Goal: Find specific page/section: Find specific page/section

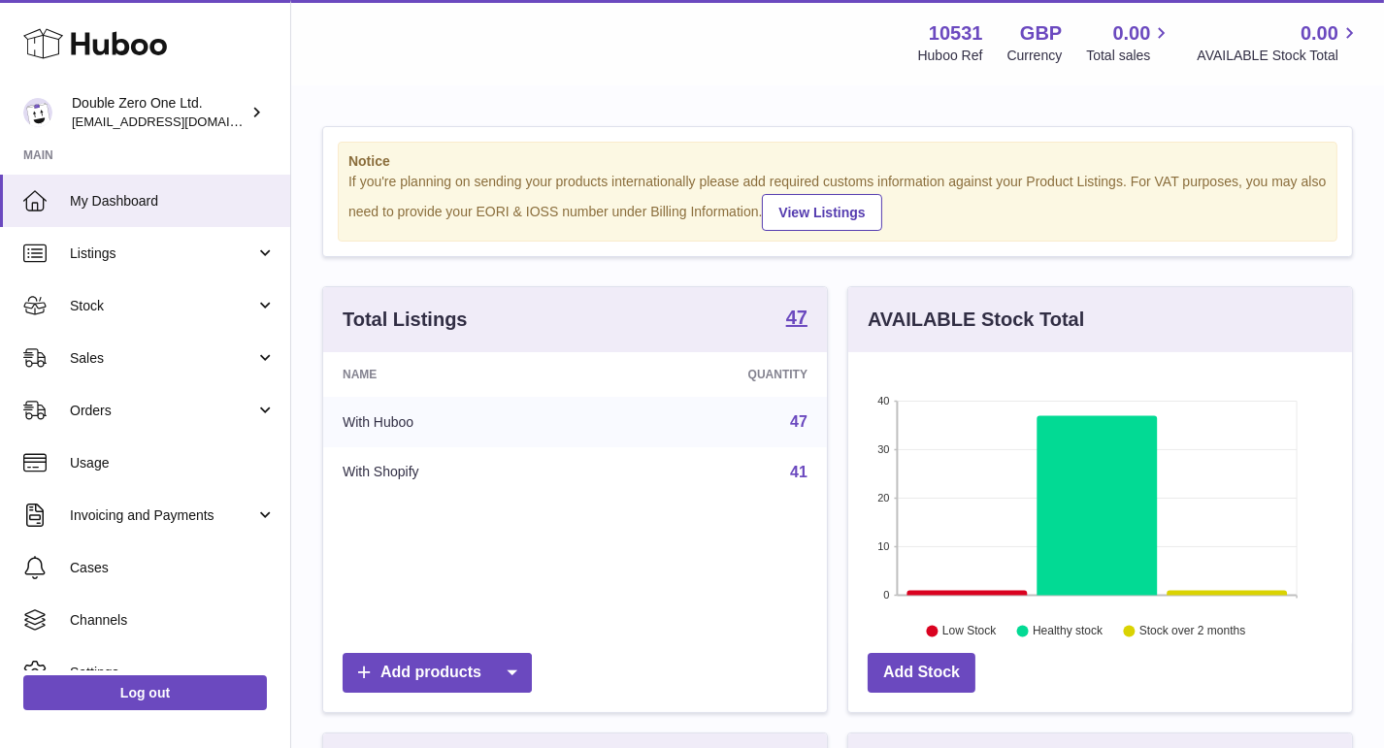
scroll to position [302, 504]
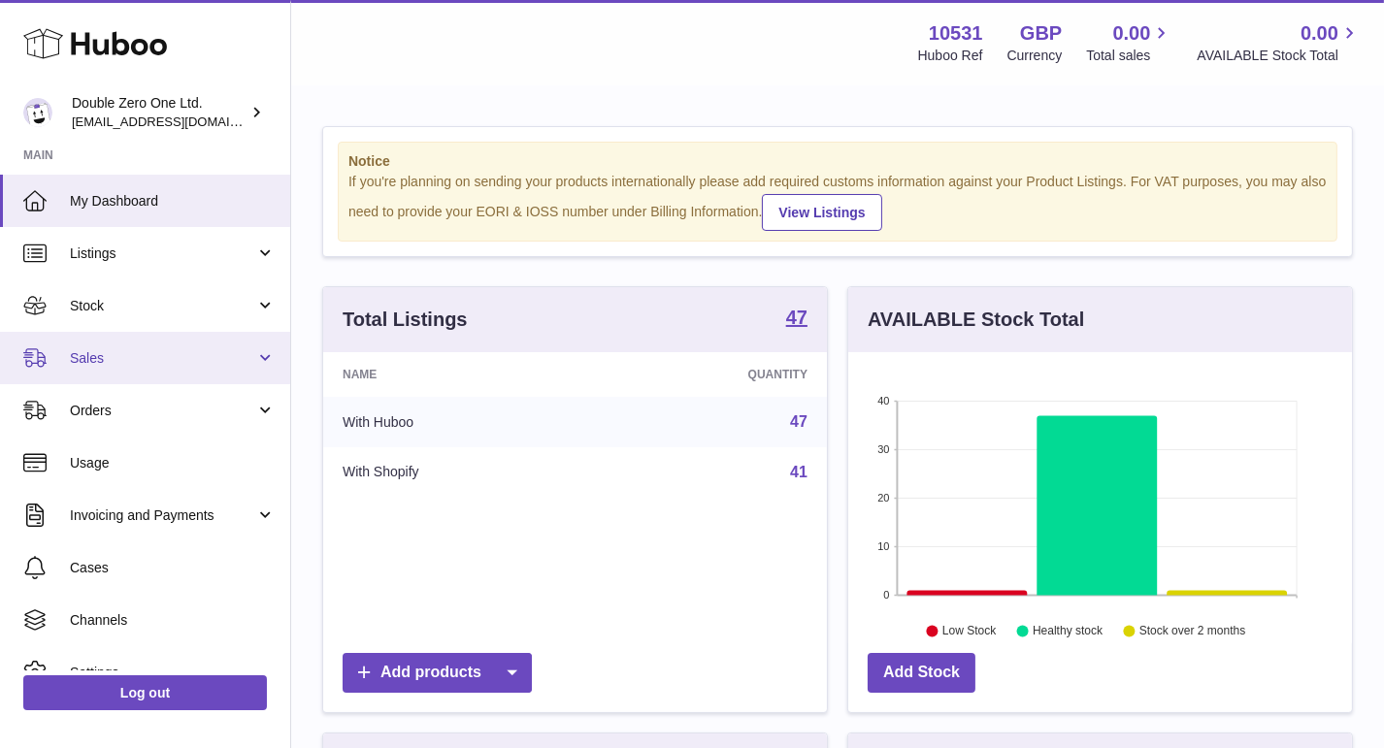
click at [129, 361] on span "Sales" at bounding box center [162, 358] width 185 height 18
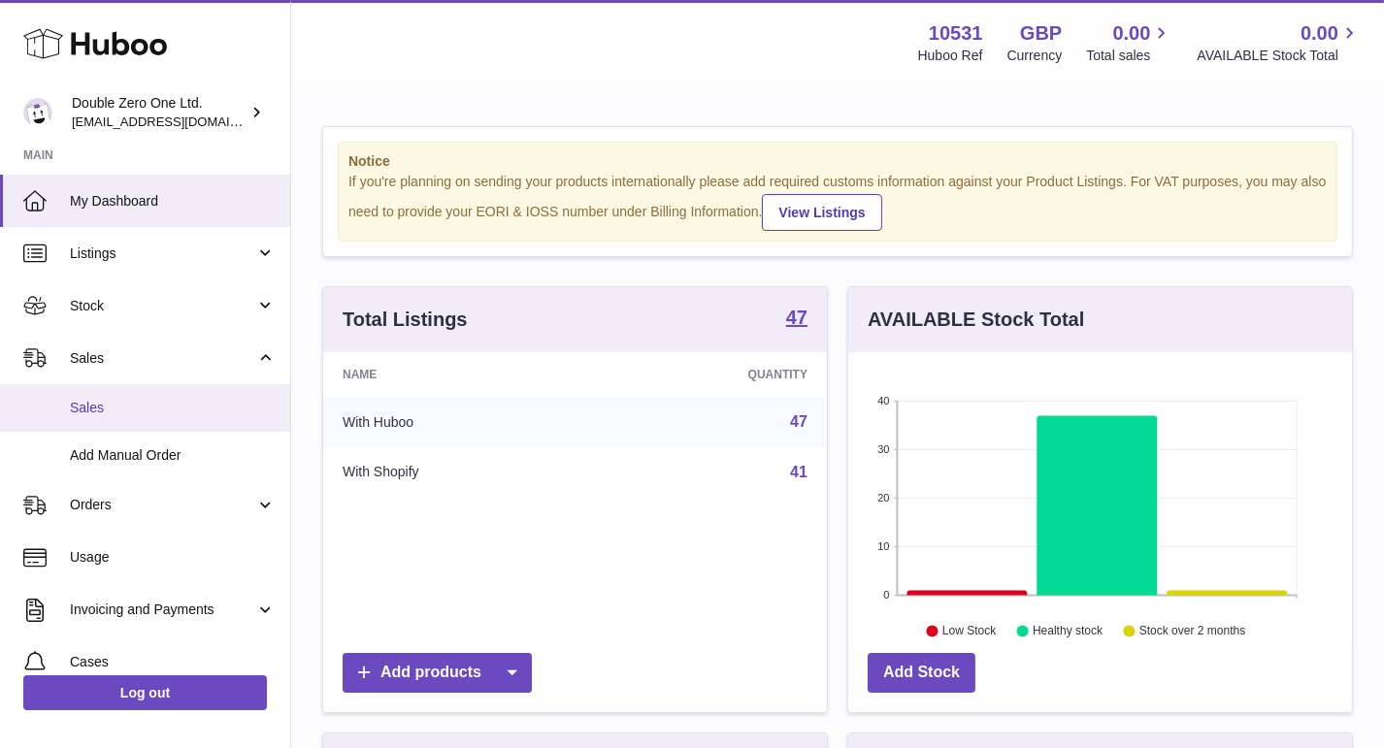
click at [110, 401] on span "Sales" at bounding box center [173, 408] width 206 height 18
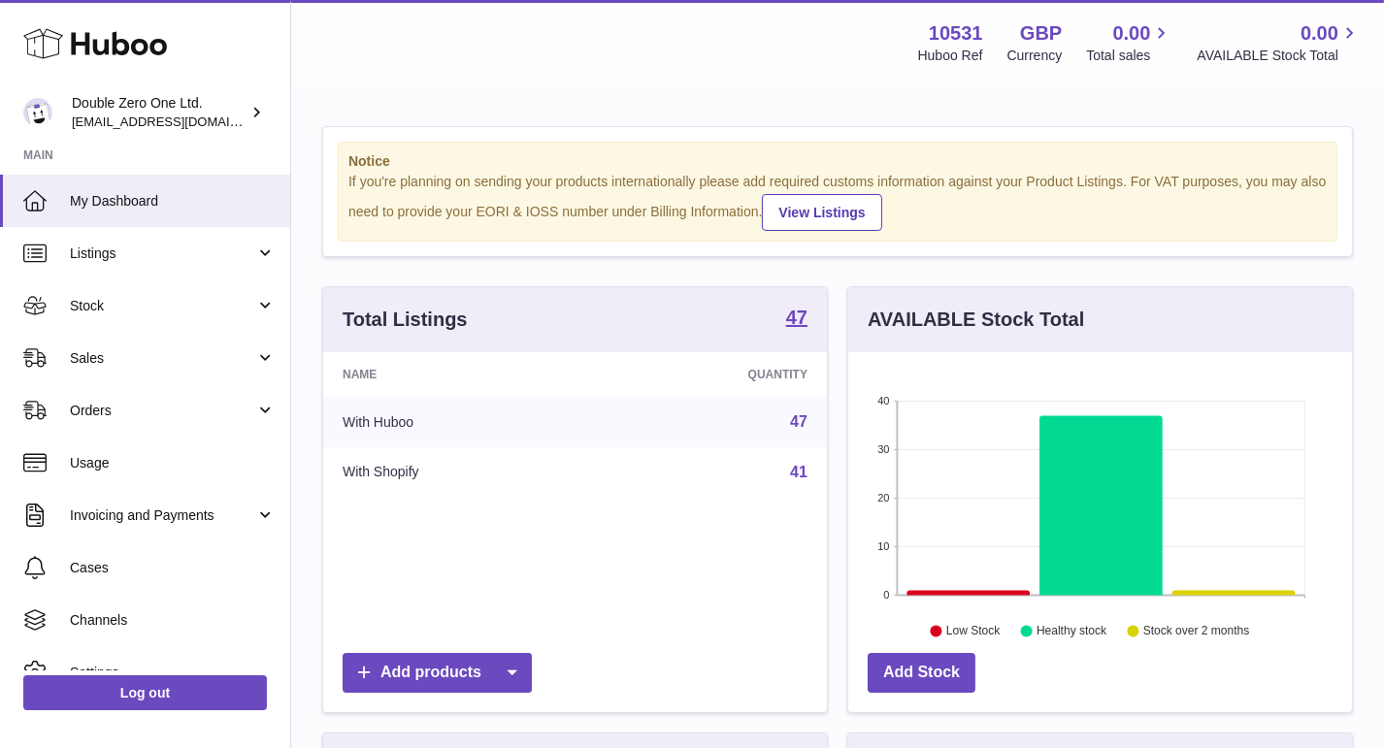
scroll to position [302, 504]
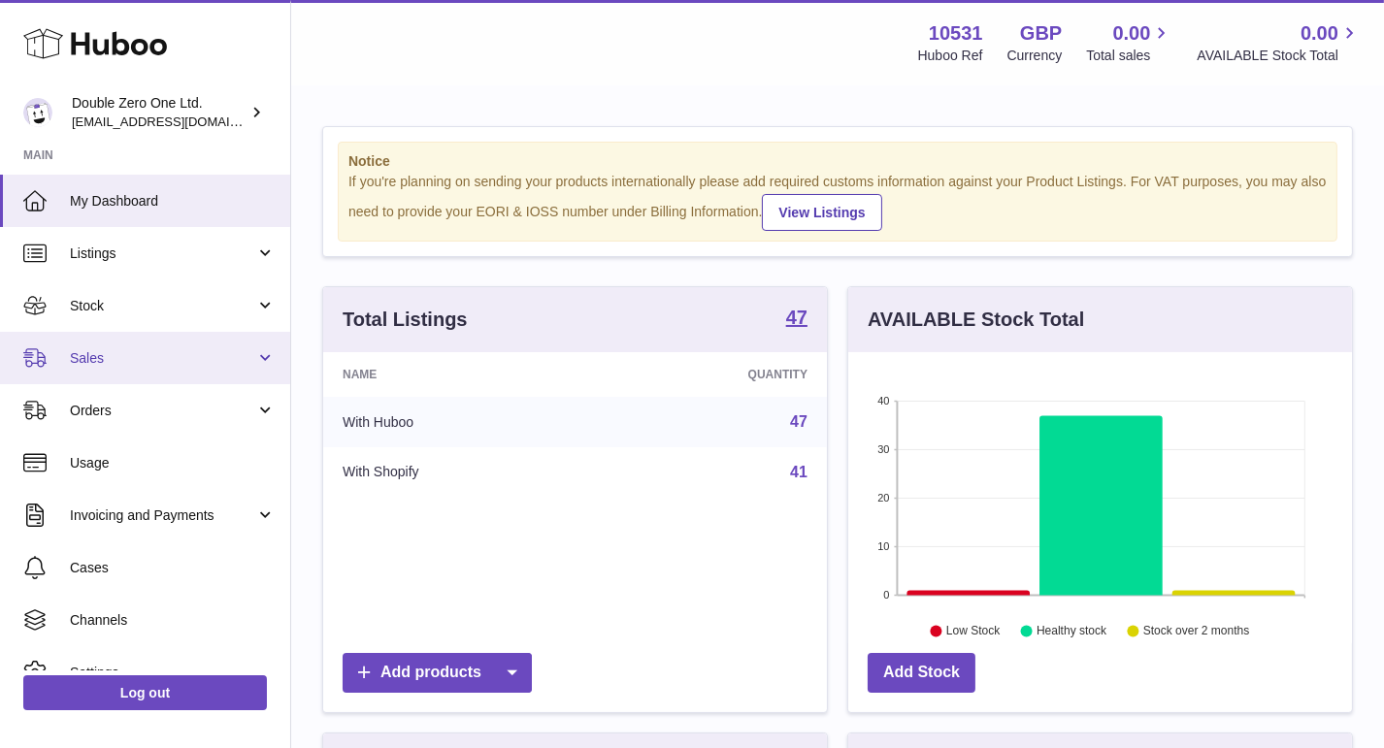
click at [194, 355] on span "Sales" at bounding box center [162, 358] width 185 height 18
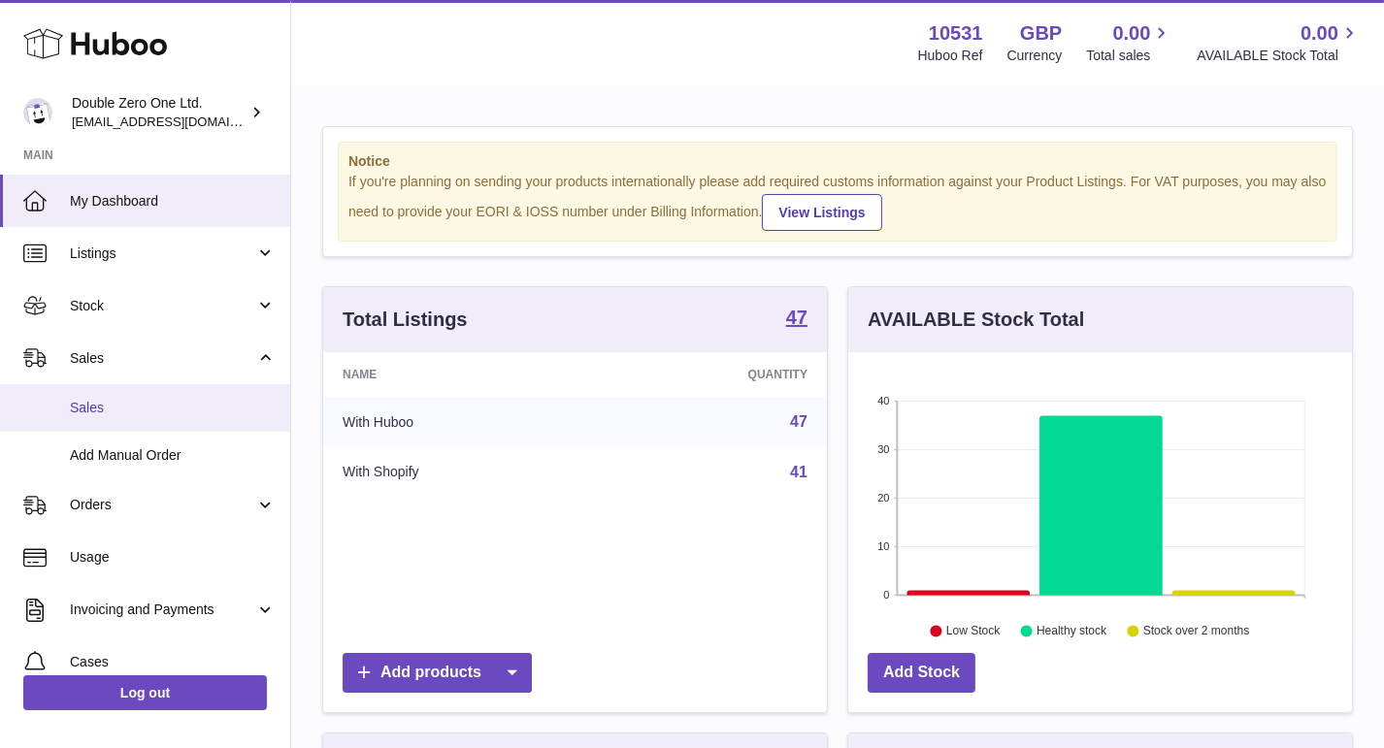
click at [159, 407] on span "Sales" at bounding box center [173, 408] width 206 height 18
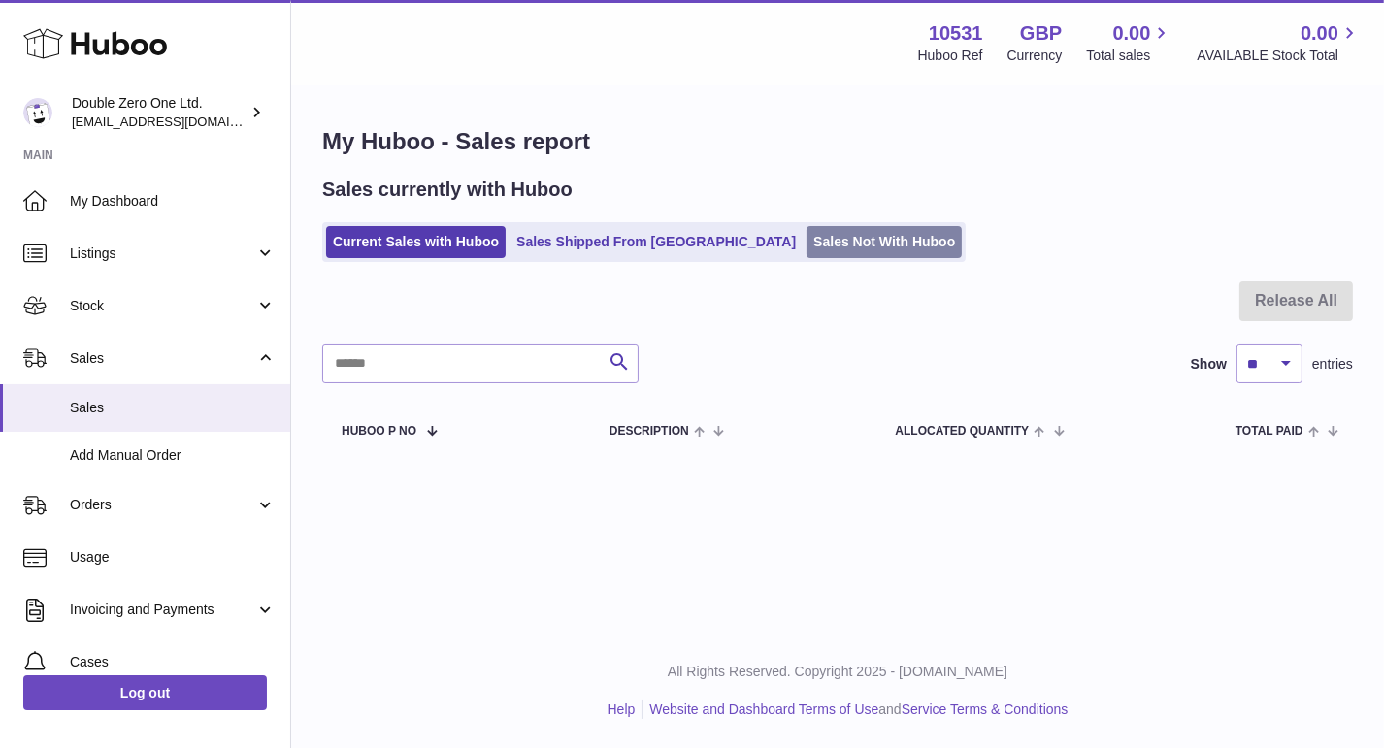
click at [806, 248] on link "Sales Not With Huboo" at bounding box center [883, 242] width 155 height 32
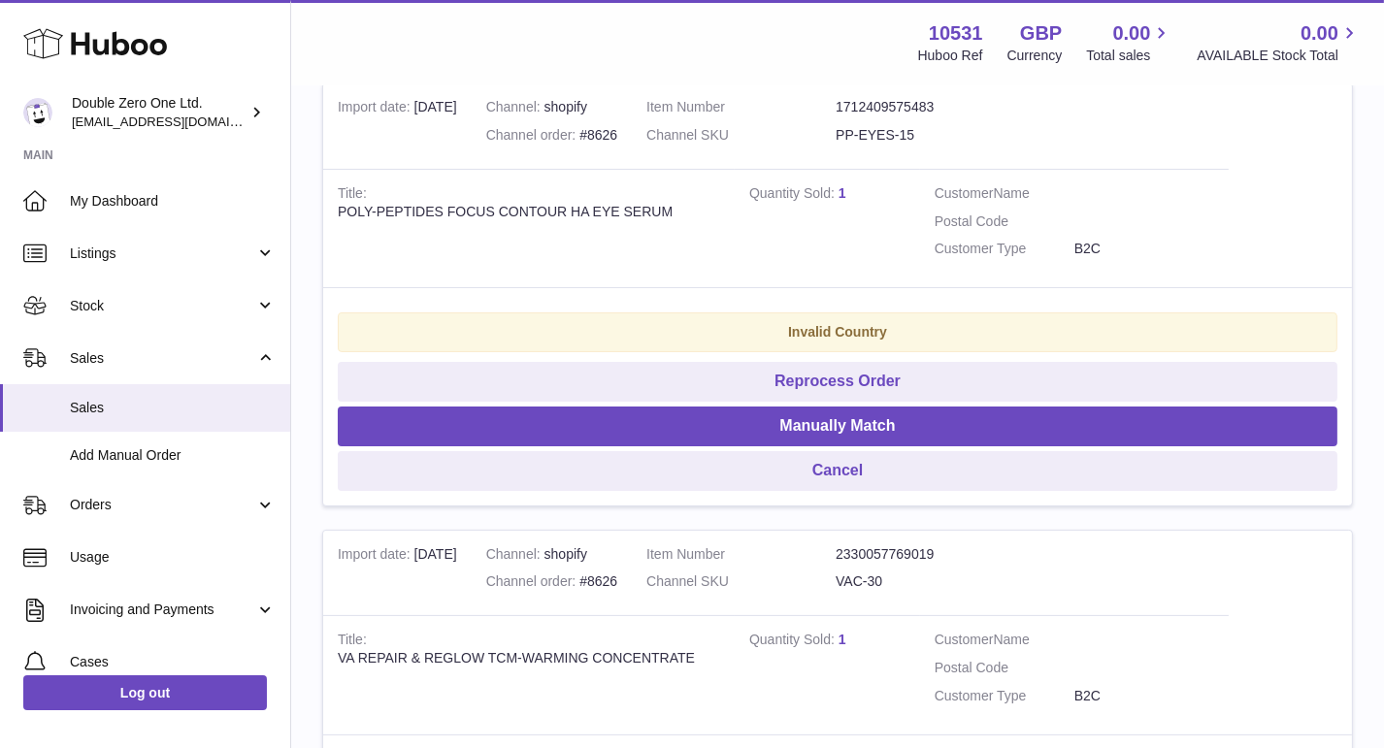
scroll to position [404, 0]
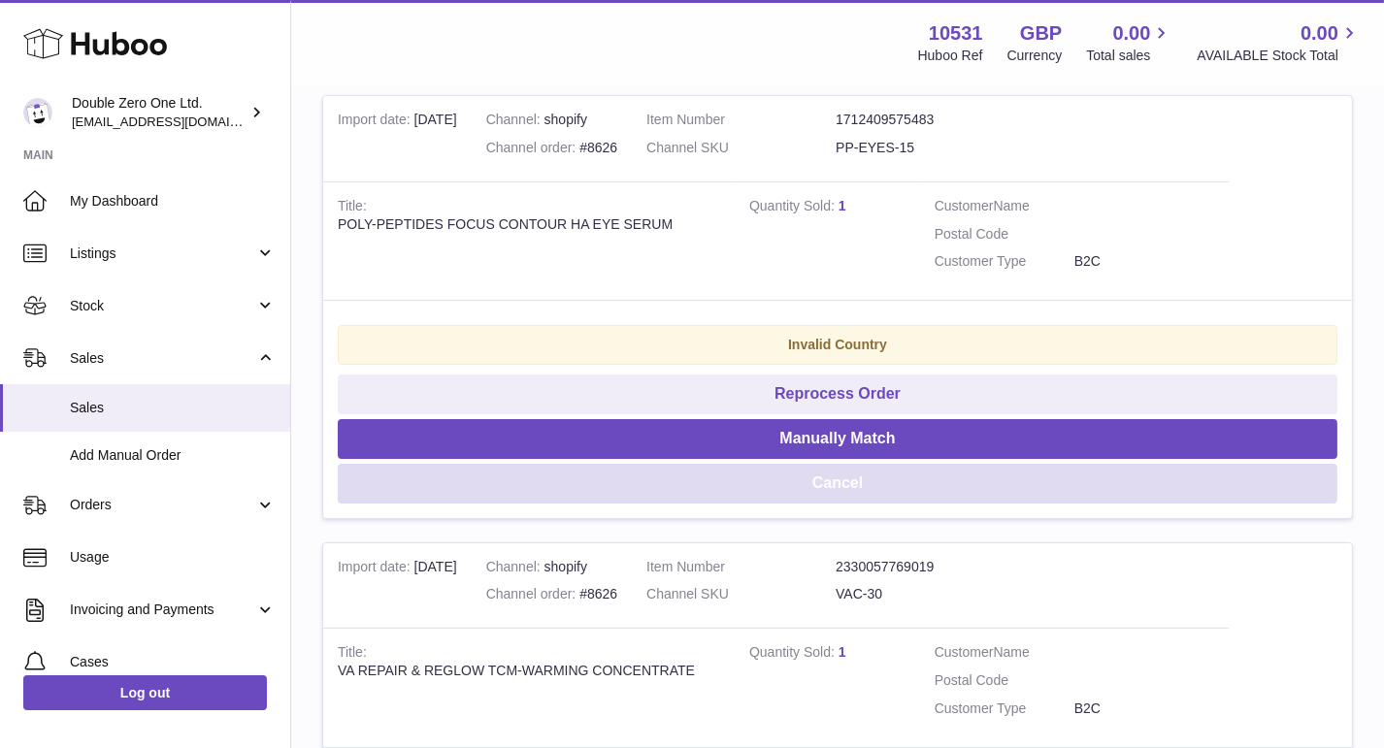
click at [493, 477] on button "Cancel" at bounding box center [837, 484] width 999 height 40
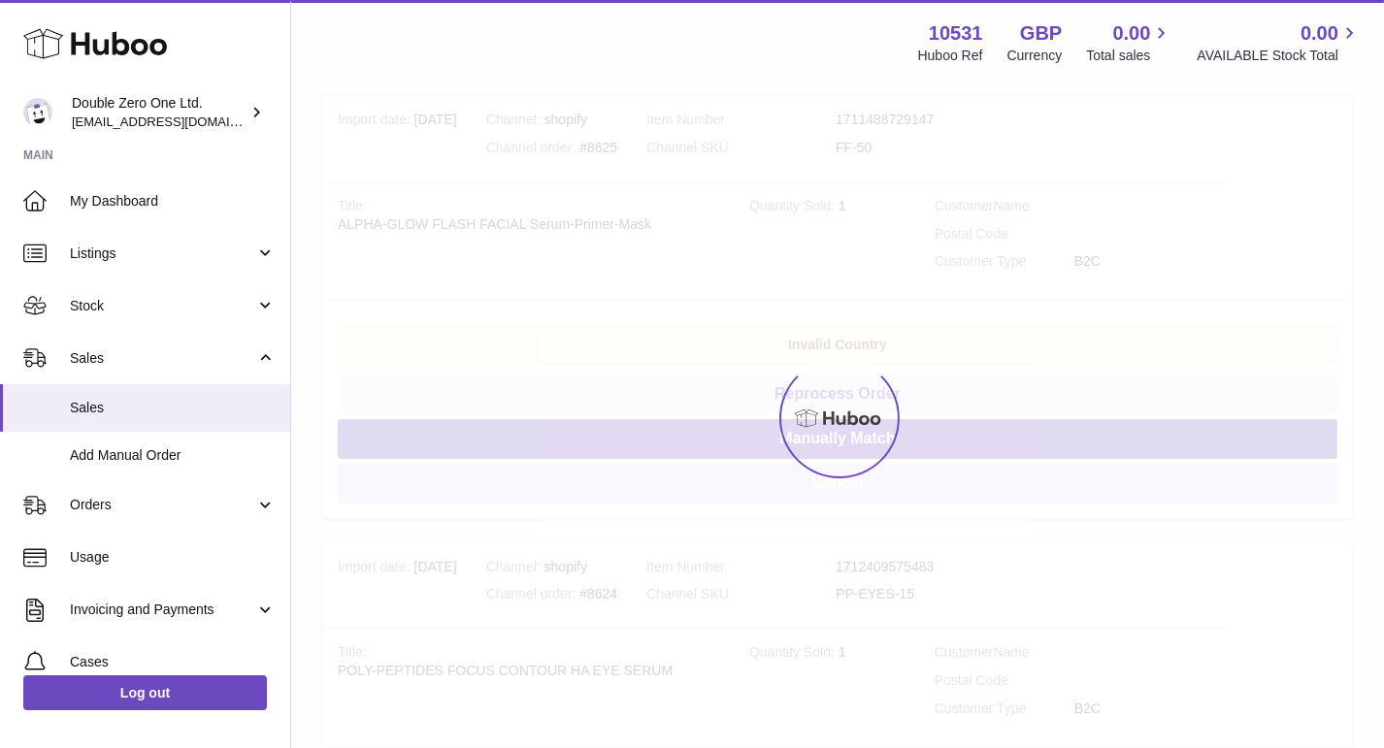
scroll to position [348, 0]
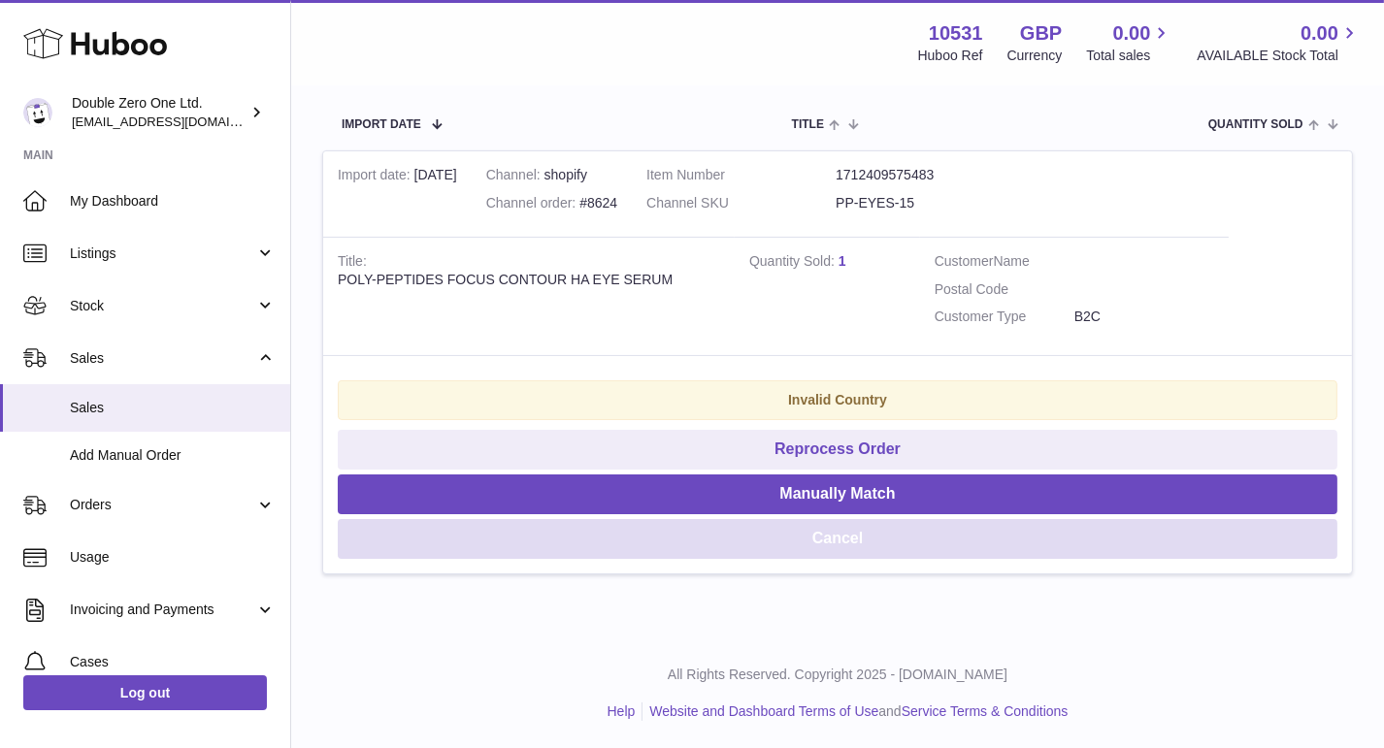
click at [482, 533] on button "Cancel" at bounding box center [837, 539] width 999 height 40
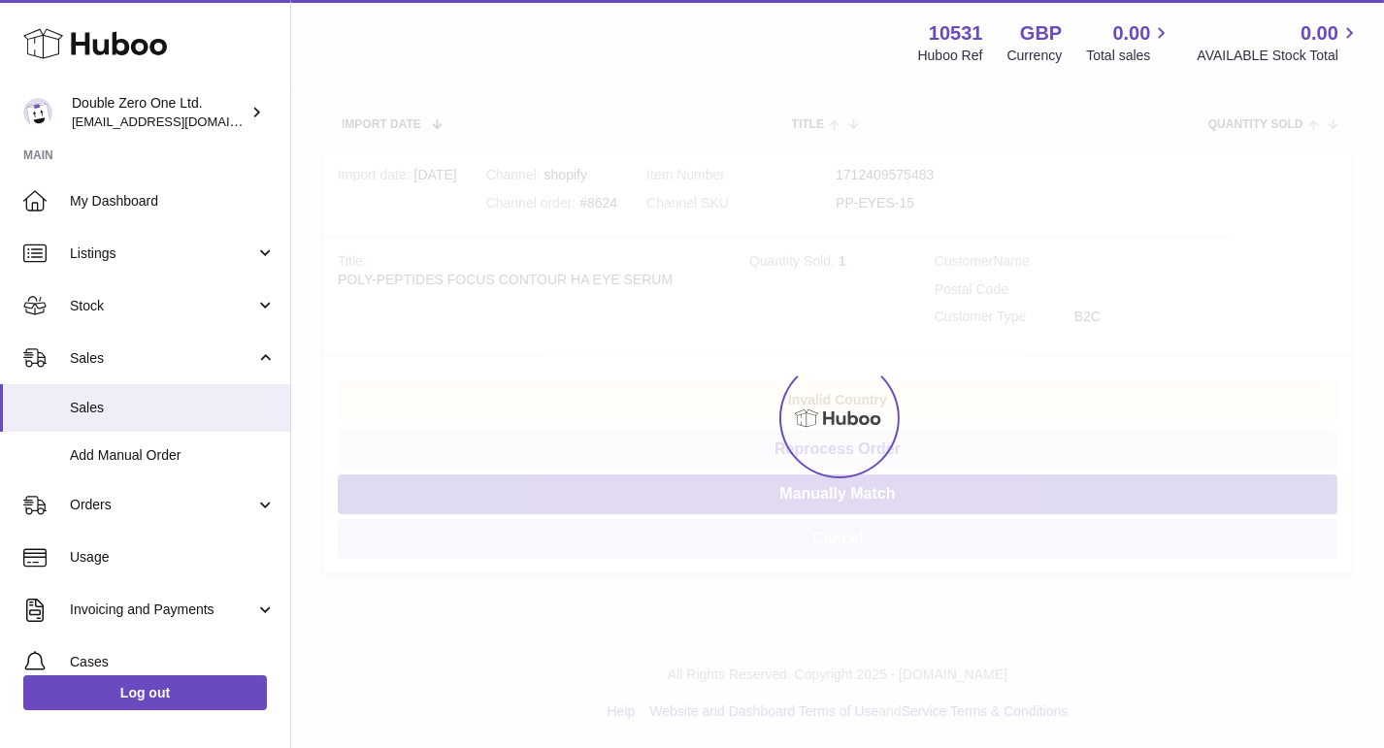
scroll to position [0, 0]
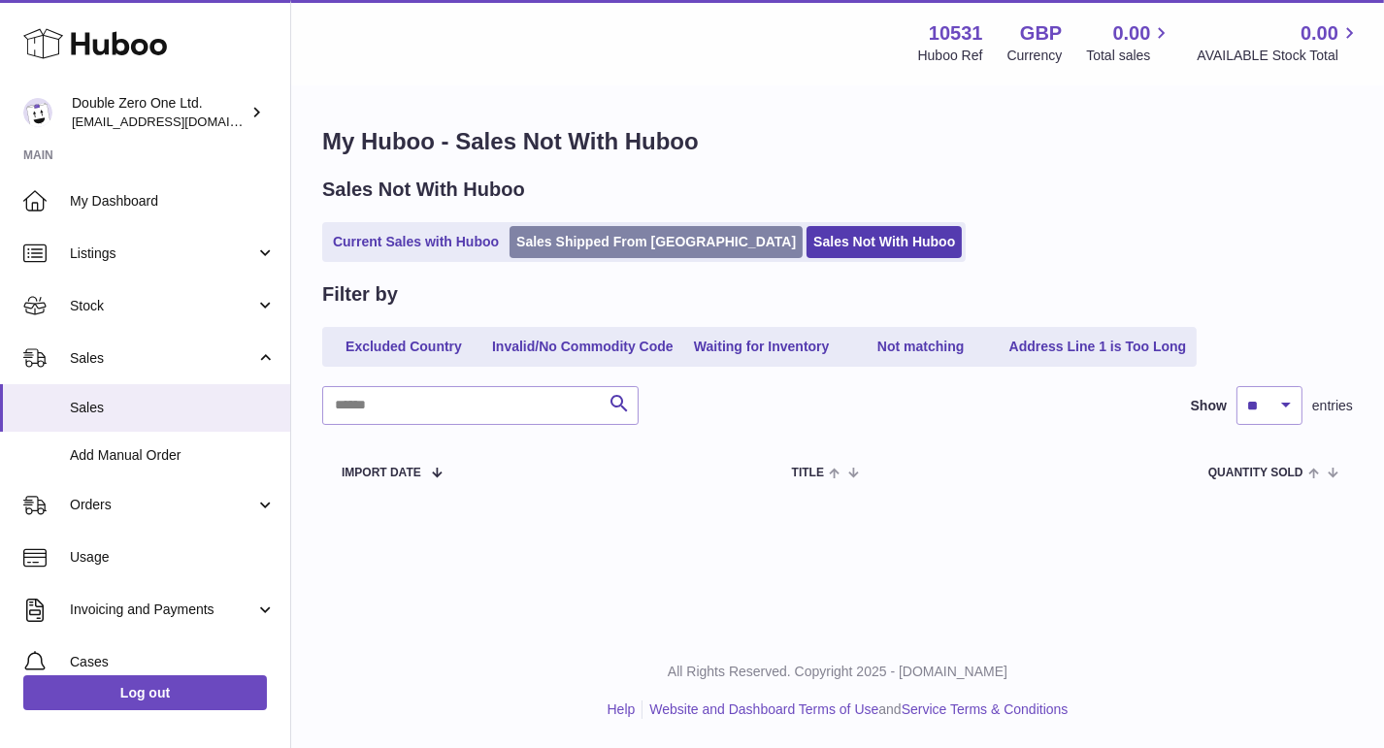
click at [538, 245] on link "Sales Shipped From [GEOGRAPHIC_DATA]" at bounding box center [655, 242] width 293 height 32
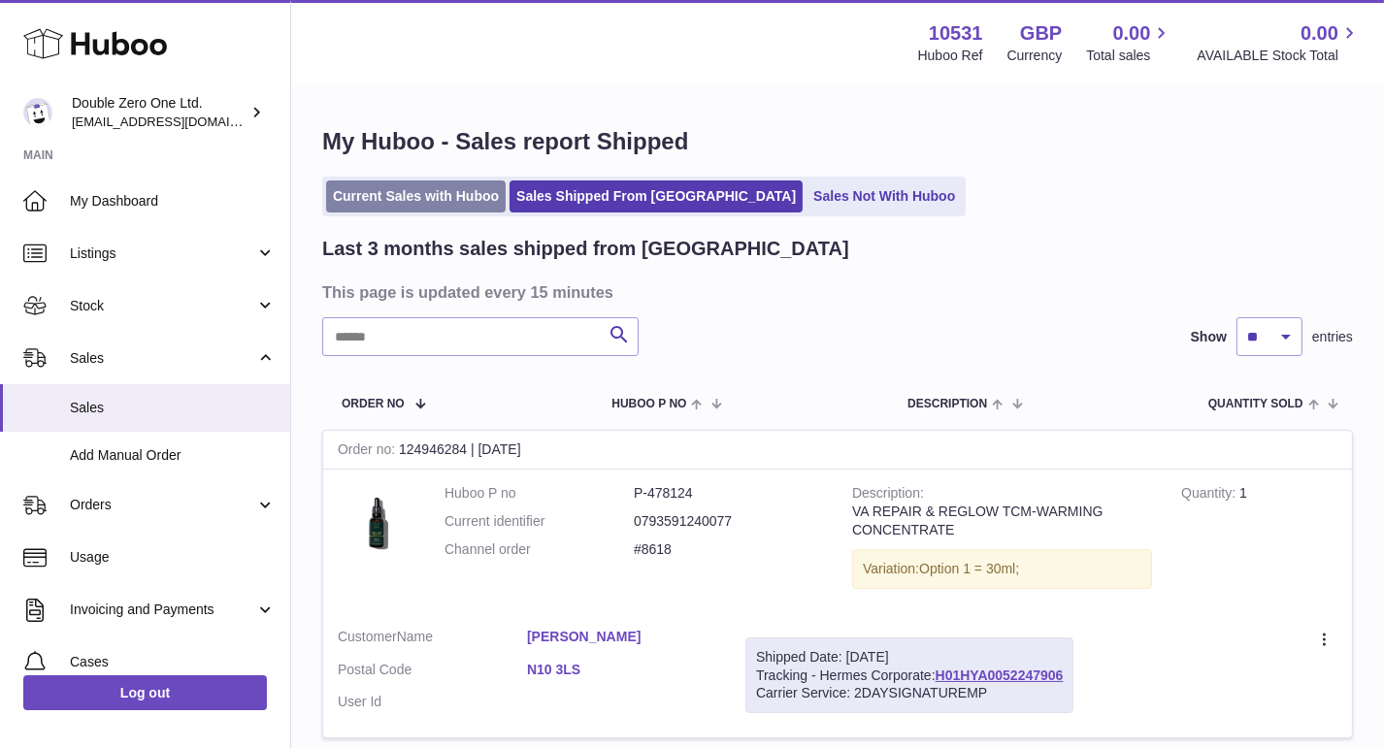
click at [440, 205] on link "Current Sales with Huboo" at bounding box center [415, 196] width 179 height 32
